Goal: Information Seeking & Learning: Learn about a topic

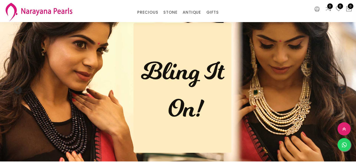
select select "INR"
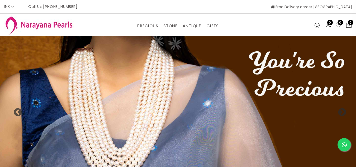
click at [148, 84] on img at bounding box center [178, 110] width 356 height 148
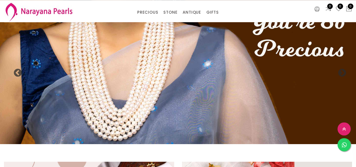
scroll to position [27, 0]
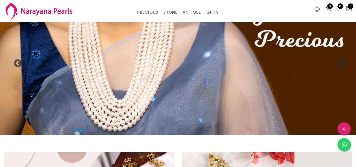
click at [148, 82] on img at bounding box center [178, 61] width 356 height 148
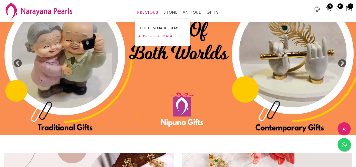
click at [148, 36] on link "PRECIOUS MALA" at bounding box center [162, 36] width 45 height 8
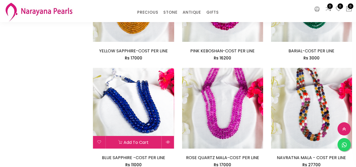
scroll to position [646, 0]
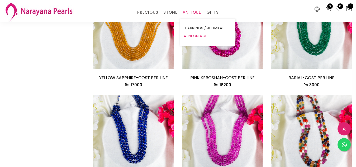
click at [194, 35] on link "NECKLACE" at bounding box center [207, 36] width 45 height 8
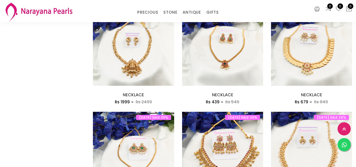
scroll to position [644, 0]
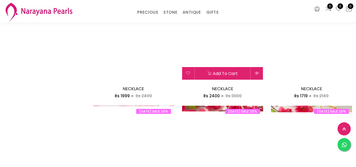
scroll to position [646, 0]
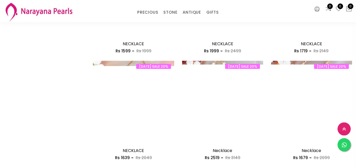
scroll to position [699, 0]
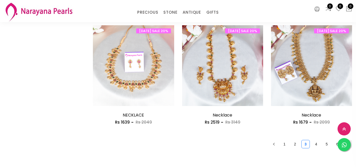
click at [346, 143] on icon "right" at bounding box center [347, 144] width 3 height 3
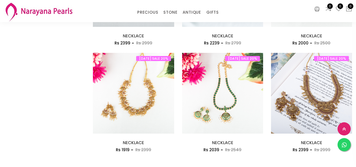
scroll to position [673, 0]
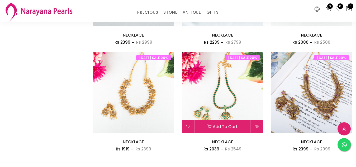
click at [220, 65] on img at bounding box center [222, 92] width 81 height 81
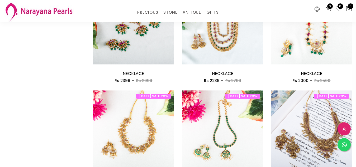
scroll to position [671, 0]
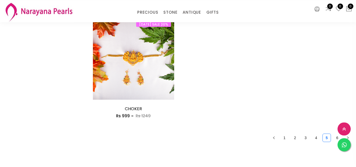
scroll to position [726, 0]
click at [333, 134] on link "6" at bounding box center [337, 138] width 8 height 8
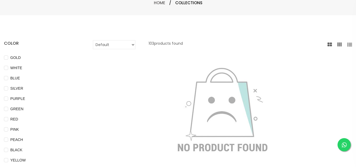
scroll to position [81, 0]
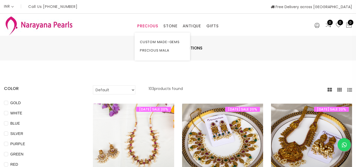
click at [142, 27] on link "PRECIOUS" at bounding box center [147, 26] width 21 height 8
click at [145, 41] on link "CUSTOM MADE-GEMS" at bounding box center [162, 42] width 45 height 8
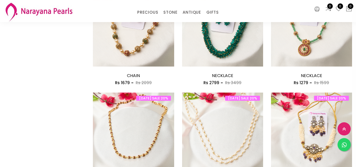
scroll to position [646, 0]
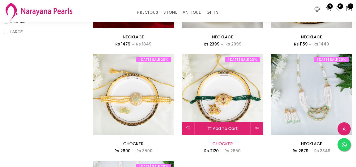
scroll to position [135, 0]
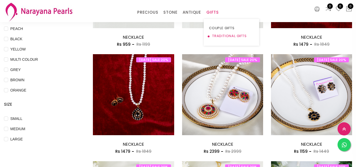
click at [216, 35] on link "TRADITIONAL GIFTS" at bounding box center [231, 36] width 45 height 8
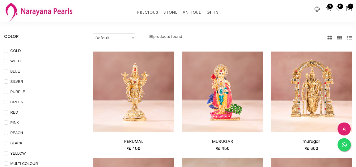
scroll to position [27, 0]
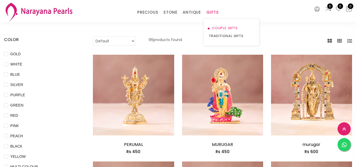
click at [218, 29] on link "COUPLE GIFTS" at bounding box center [231, 28] width 45 height 8
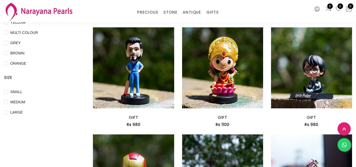
scroll to position [27, 0]
